Goal: Transaction & Acquisition: Book appointment/travel/reservation

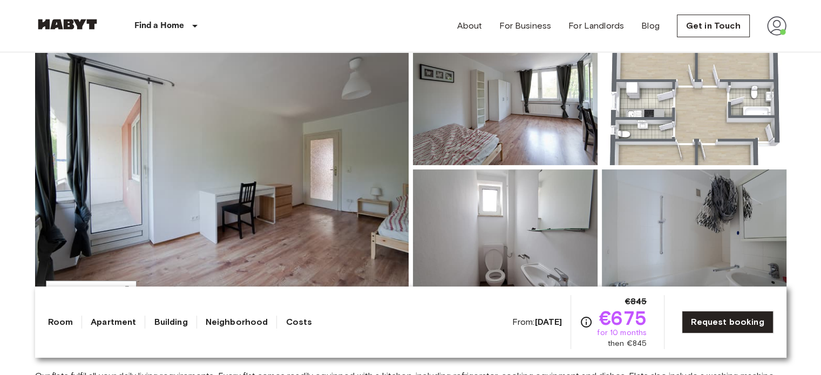
scroll to position [127, 0]
click at [652, 149] on img at bounding box center [694, 94] width 185 height 142
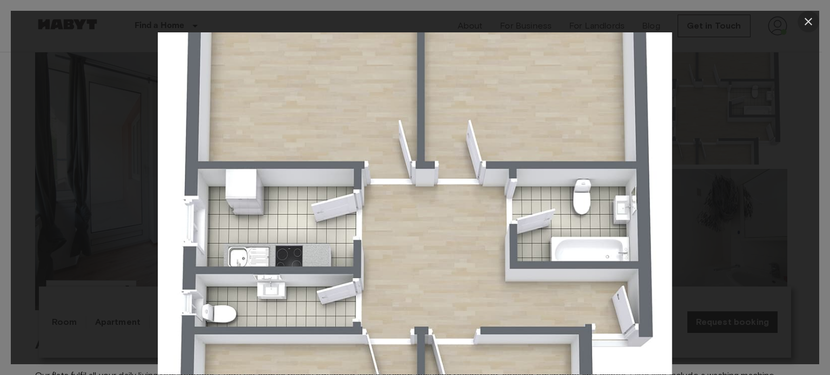
click at [812, 26] on icon "button" at bounding box center [807, 21] width 13 height 13
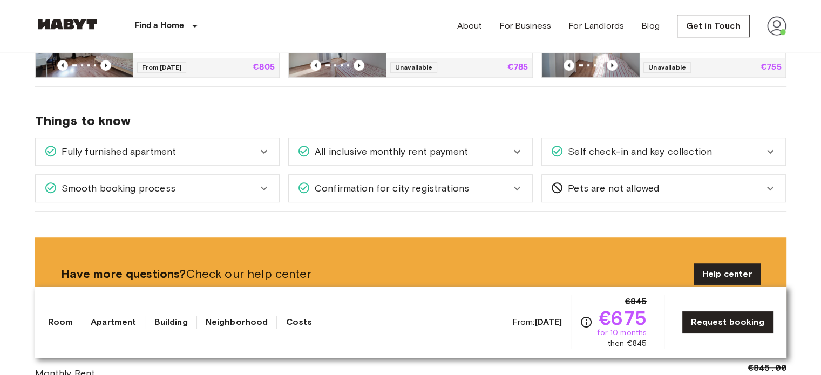
scroll to position [641, 0]
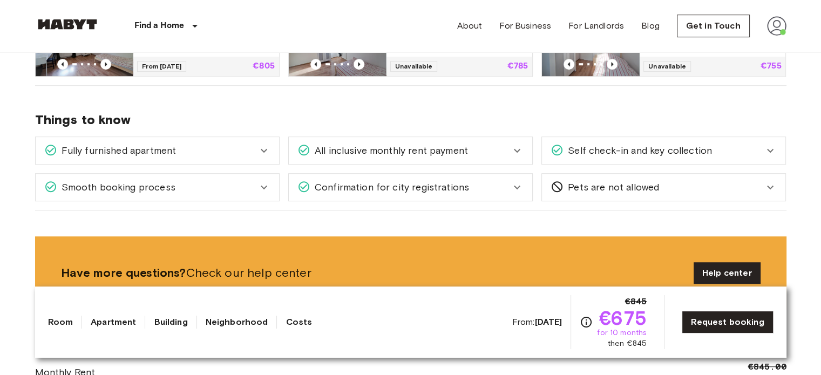
click at [266, 188] on icon at bounding box center [264, 187] width 13 height 13
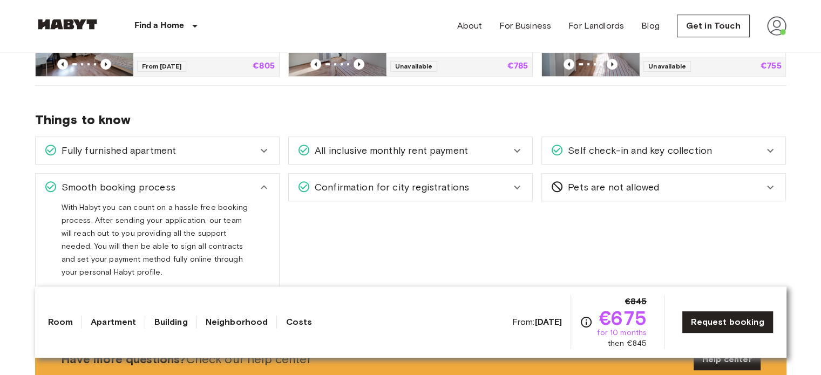
click at [266, 188] on icon at bounding box center [264, 187] width 13 height 13
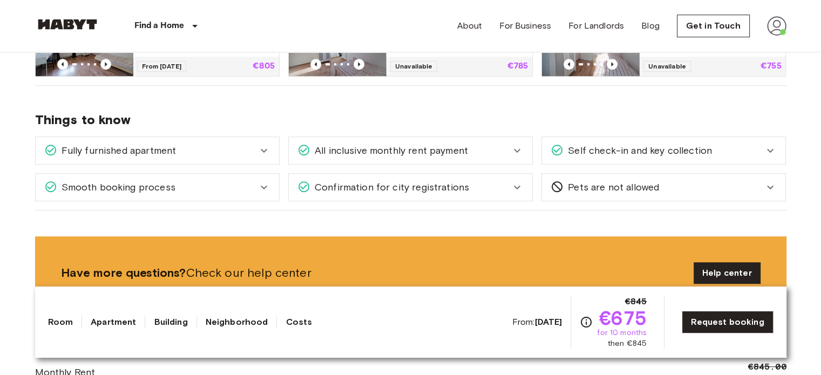
click at [449, 188] on span "Confirmation for city registrations" at bounding box center [390, 187] width 159 height 14
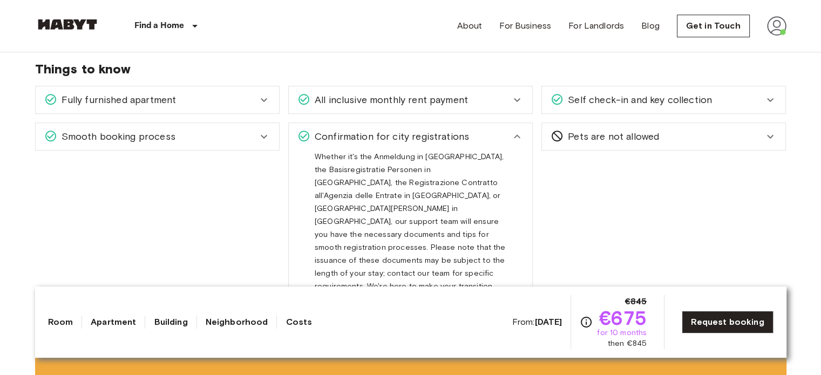
scroll to position [693, 0]
click at [489, 145] on div "Confirmation for city registrations" at bounding box center [411, 135] width 244 height 27
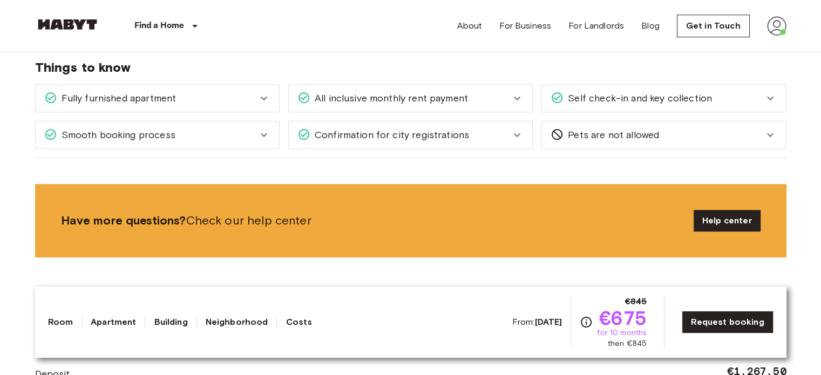
click at [506, 100] on div "All inclusive monthly rent payment" at bounding box center [404, 98] width 213 height 14
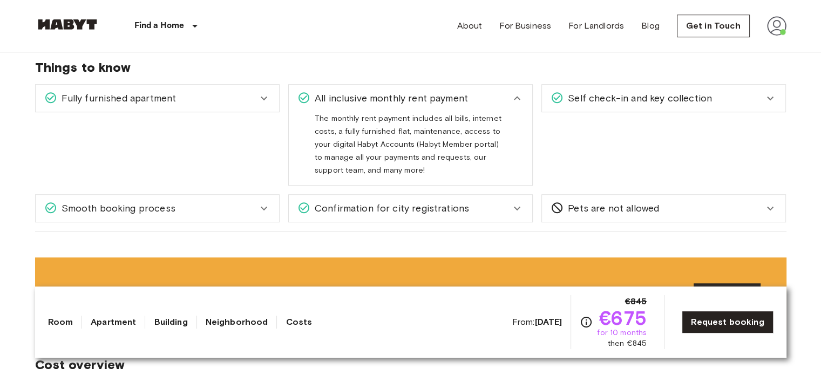
click at [506, 100] on div "All inclusive monthly rent payment" at bounding box center [404, 98] width 213 height 14
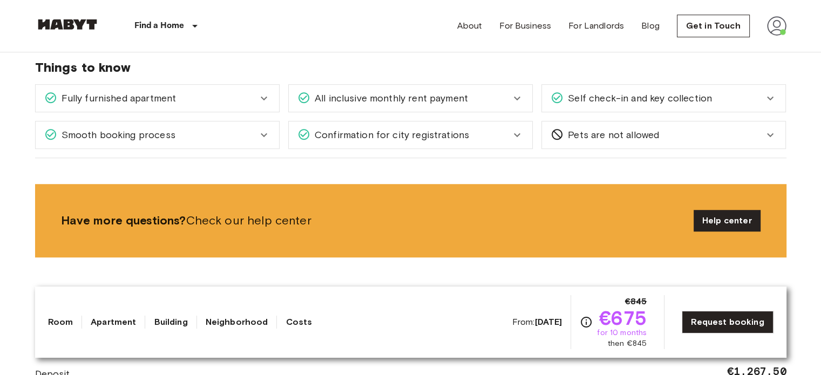
click at [638, 100] on span "Self check-in and key collection" at bounding box center [638, 98] width 149 height 14
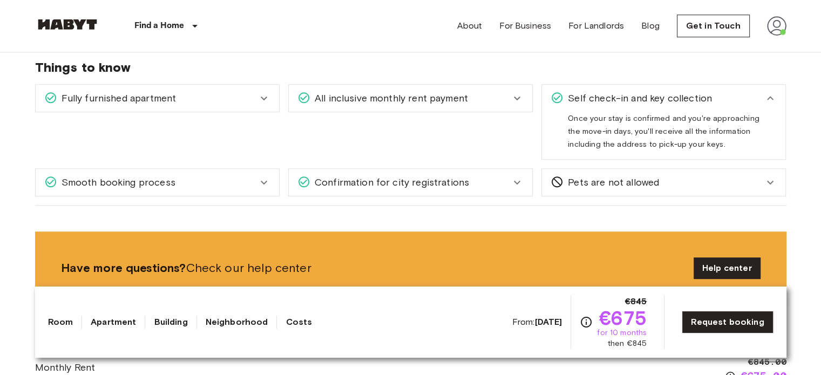
click at [638, 100] on span "Self check-in and key collection" at bounding box center [638, 98] width 149 height 14
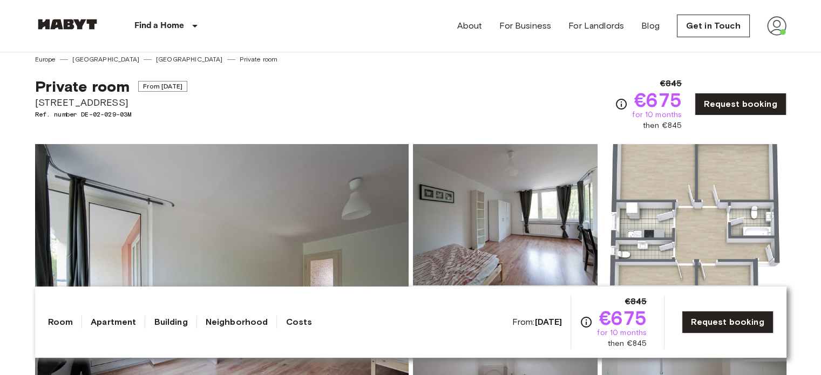
scroll to position [0, 0]
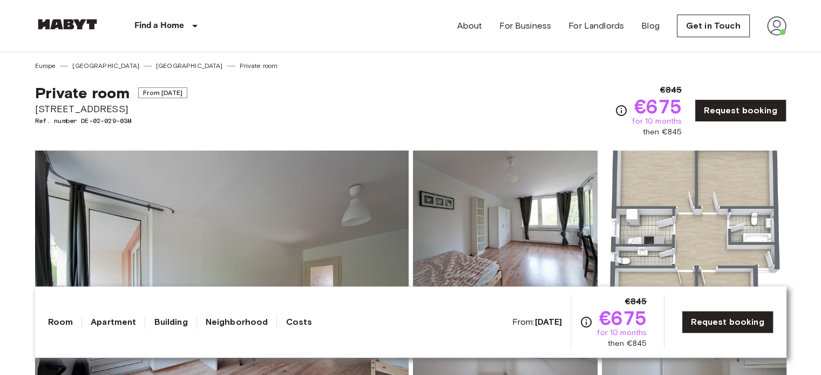
click at [667, 112] on span "€675" at bounding box center [659, 106] width 48 height 19
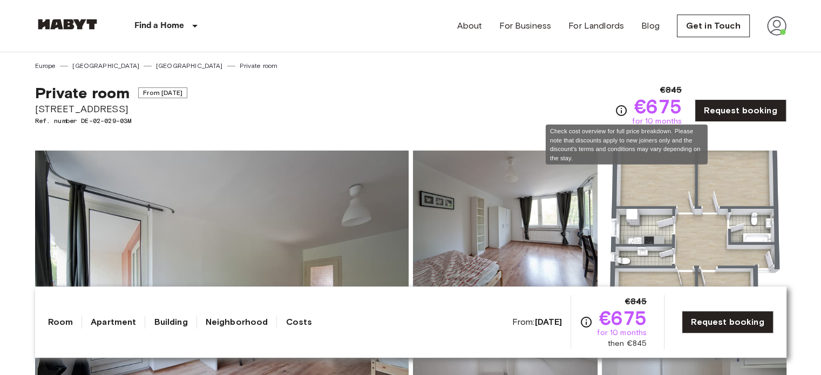
click at [627, 109] on icon "Check cost overview for full price breakdown. Please note that discounts apply …" at bounding box center [621, 110] width 13 height 13
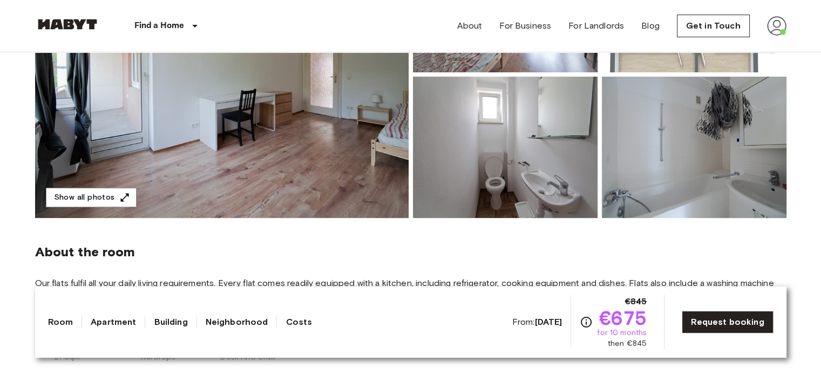
scroll to position [223, 0]
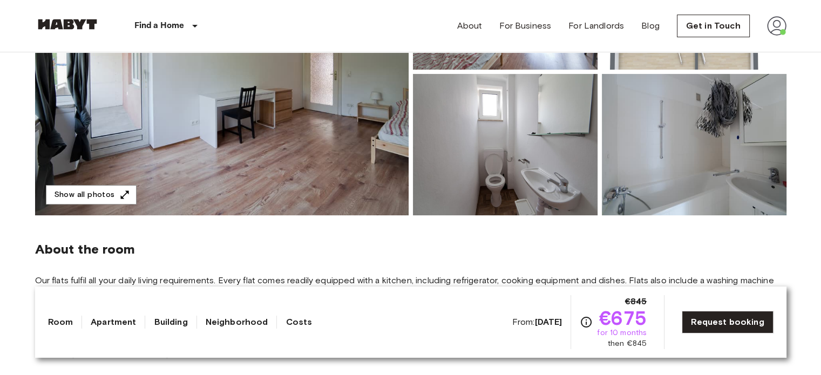
click at [294, 320] on link "Costs" at bounding box center [299, 322] width 26 height 13
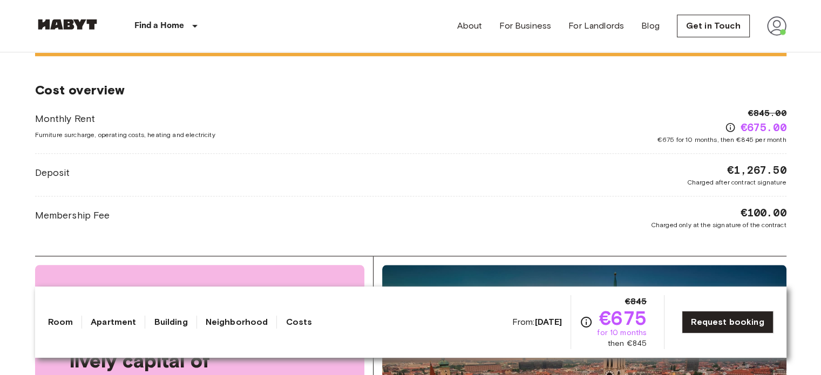
scroll to position [898, 0]
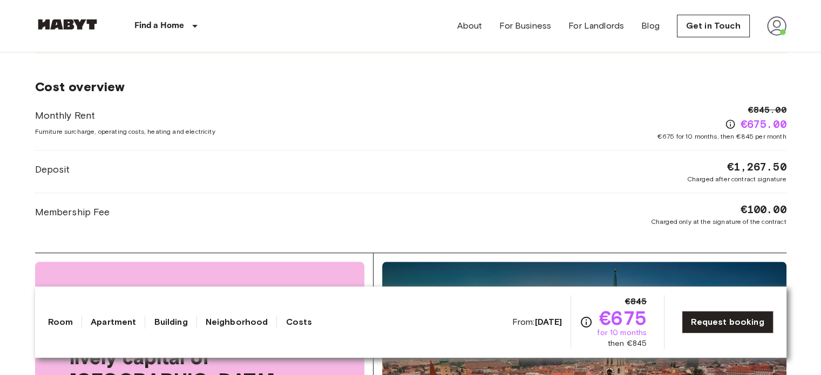
drag, startPoint x: 337, startPoint y: 187, endPoint x: 238, endPoint y: 155, distance: 104.4
click at [238, 155] on div "Monthly Rent Furniture surcharge, operating costs, heating and electricity €845…" at bounding box center [411, 165] width 752 height 123
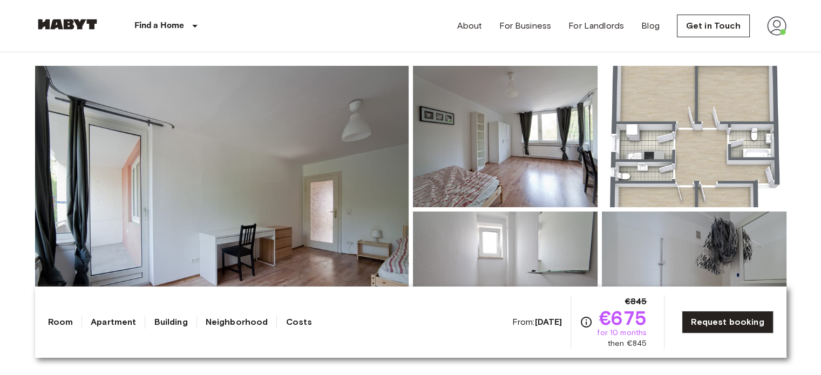
scroll to position [0, 0]
